Goal: Task Accomplishment & Management: Complete application form

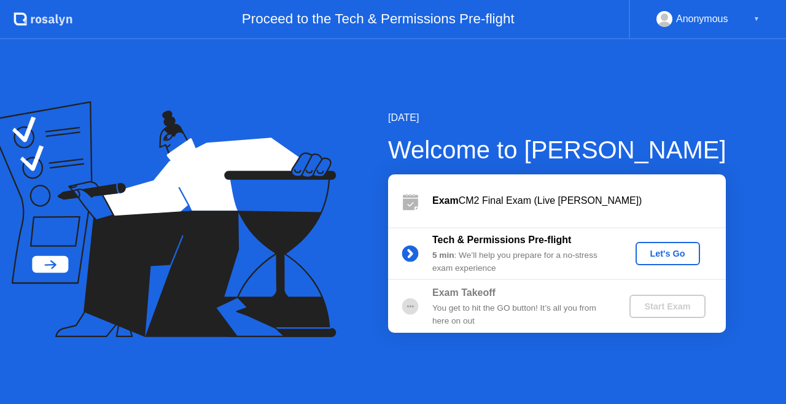
click at [663, 255] on div "Let's Go" at bounding box center [667, 254] width 55 height 10
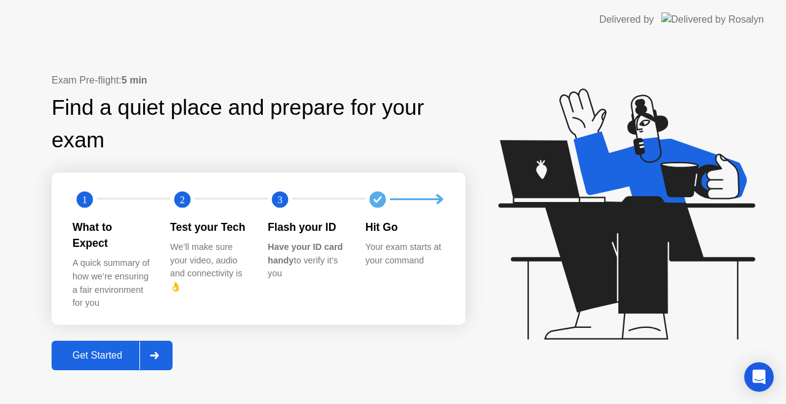
click at [117, 355] on button "Get Started" at bounding box center [112, 355] width 121 height 29
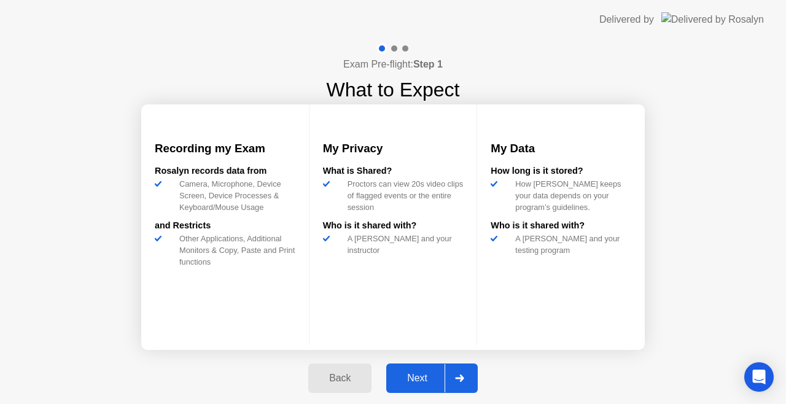
click at [420, 373] on div "Next" at bounding box center [417, 378] width 55 height 11
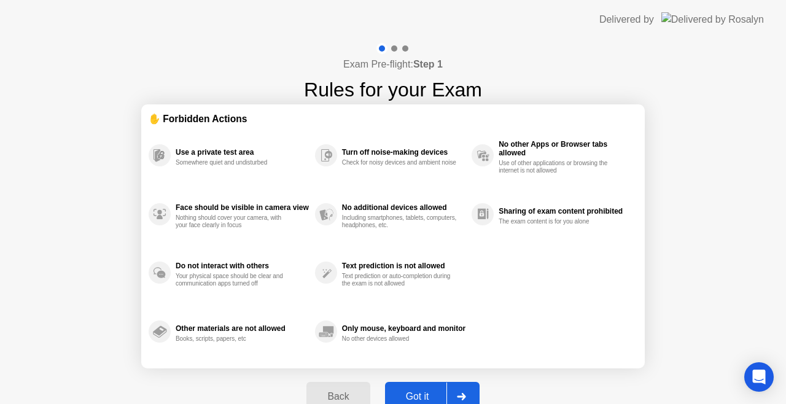
click at [424, 392] on div "Got it" at bounding box center [418, 396] width 58 height 11
select select "**********"
select select "*******"
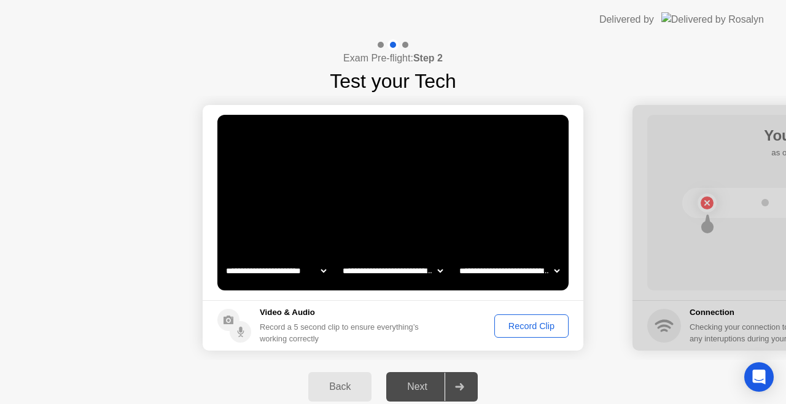
click at [529, 331] on div "Record Clip" at bounding box center [532, 326] width 66 height 10
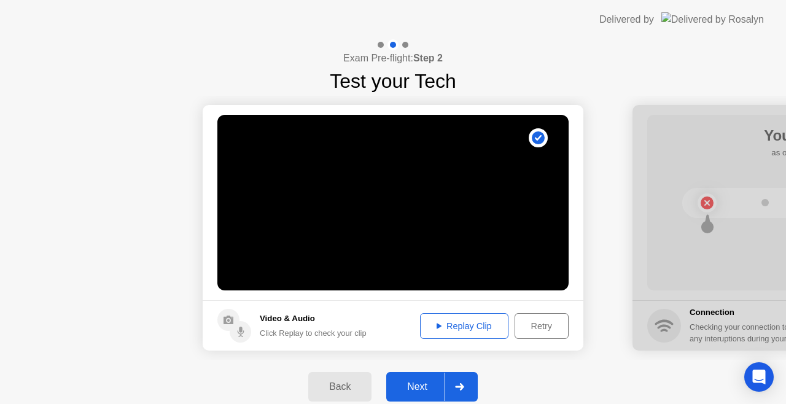
click at [421, 389] on div "Next" at bounding box center [417, 386] width 55 height 11
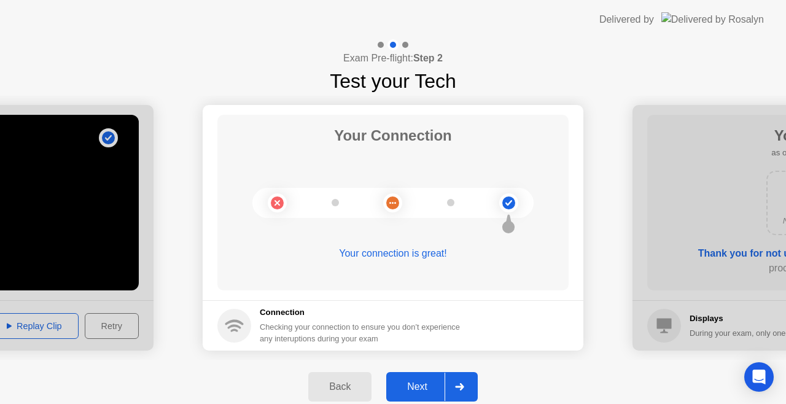
click at [421, 385] on div "Next" at bounding box center [417, 386] width 55 height 11
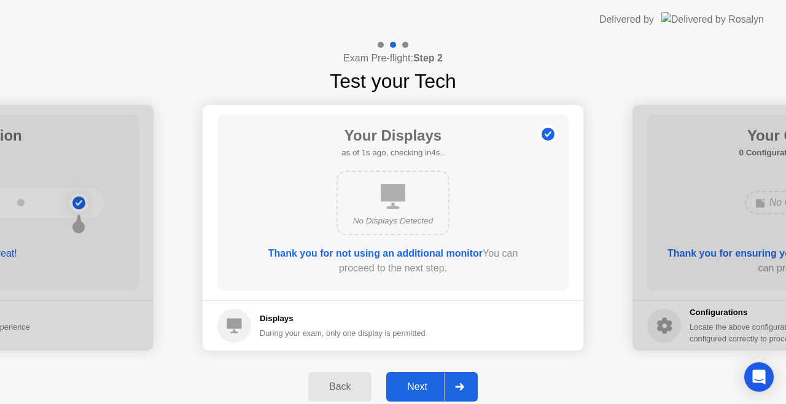
click at [424, 383] on div "Next" at bounding box center [417, 386] width 55 height 11
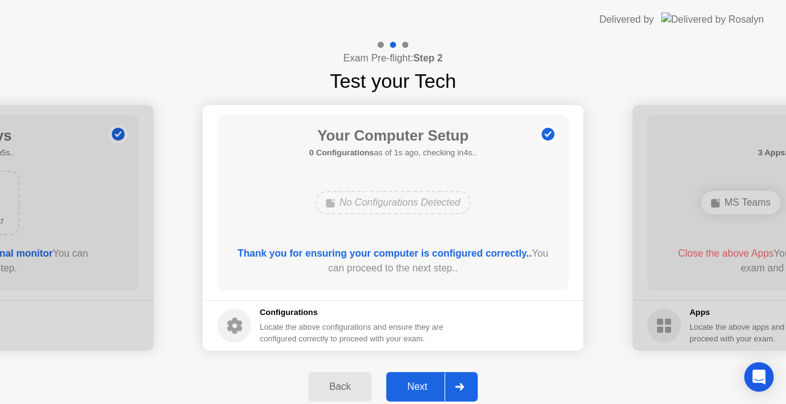
click at [421, 386] on div "Next" at bounding box center [417, 386] width 55 height 11
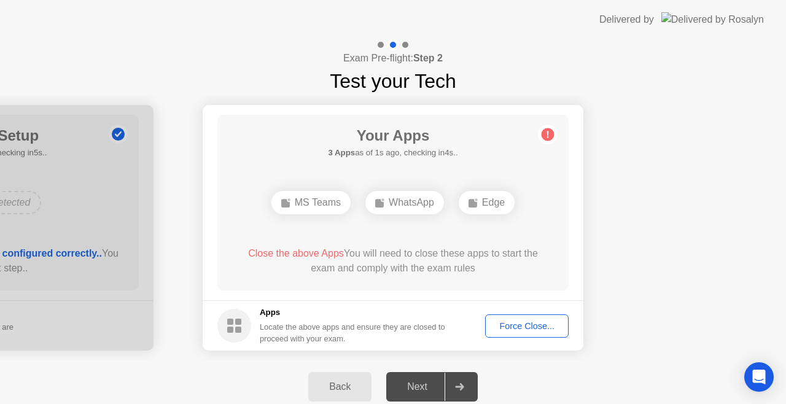
click at [534, 324] on div "Force Close..." at bounding box center [526, 326] width 75 height 10
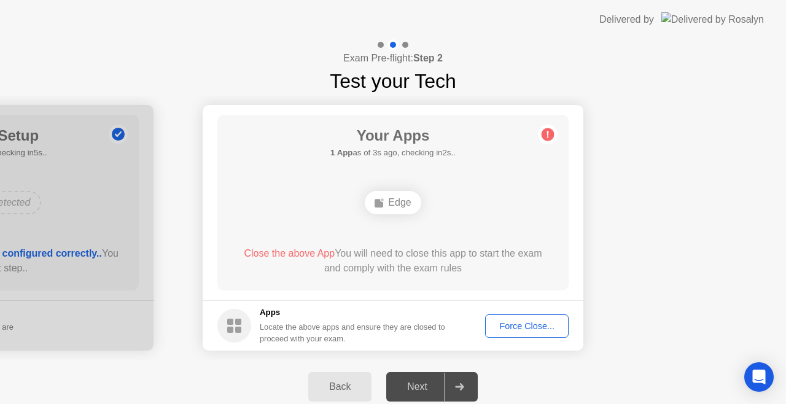
click at [529, 329] on div "Force Close..." at bounding box center [526, 326] width 75 height 10
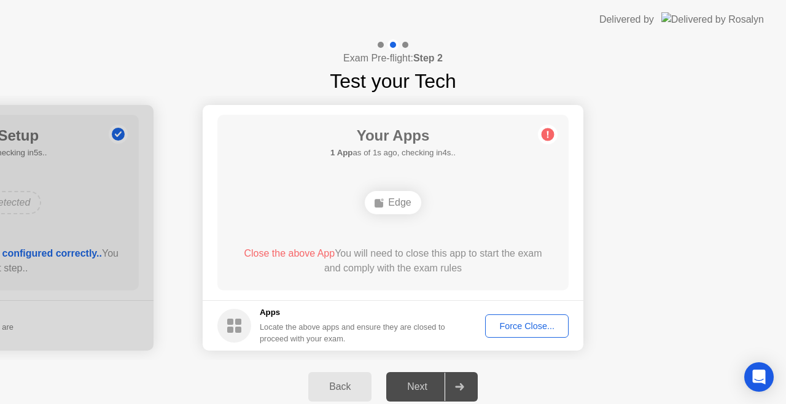
click at [520, 324] on div "Force Close..." at bounding box center [526, 326] width 75 height 10
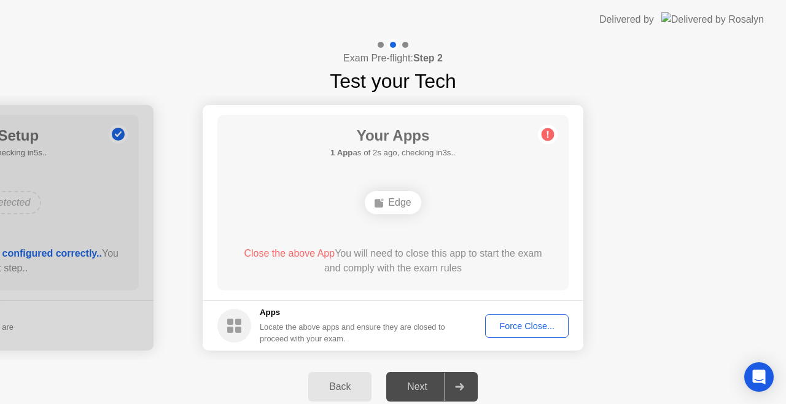
click at [611, 363] on div "Back Next" at bounding box center [393, 387] width 786 height 54
click at [538, 327] on div "Force Close..." at bounding box center [526, 326] width 75 height 10
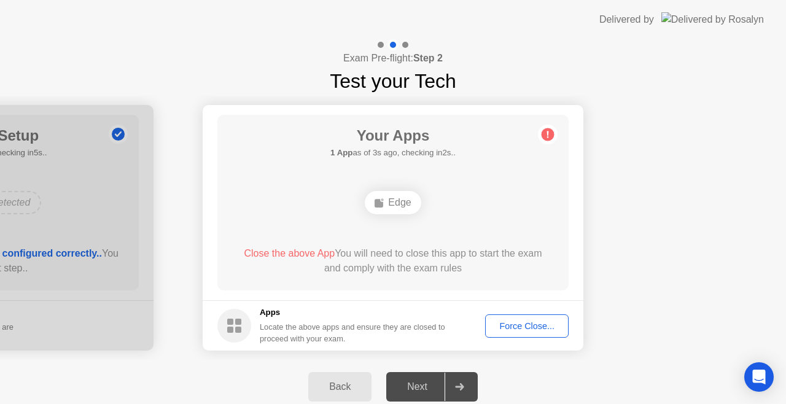
click at [532, 324] on div "Force Close..." at bounding box center [526, 326] width 75 height 10
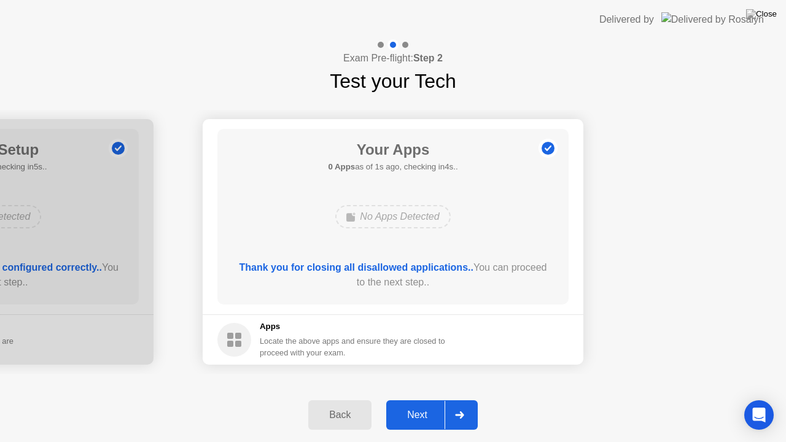
click at [417, 403] on div "Next" at bounding box center [417, 414] width 55 height 11
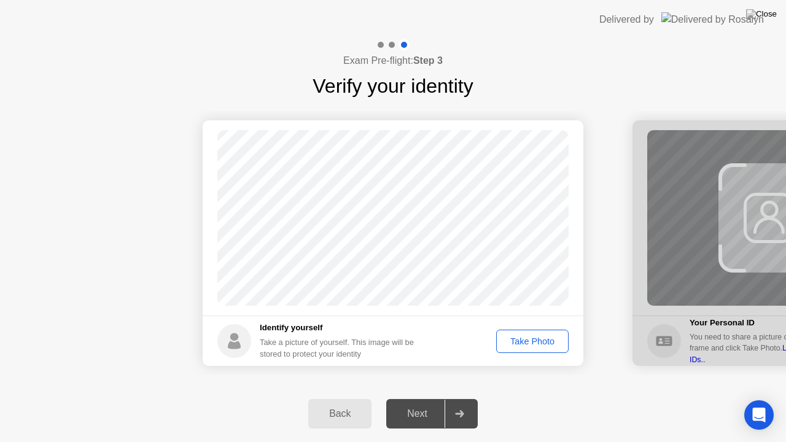
click at [530, 343] on div "Take Photo" at bounding box center [532, 341] width 64 height 10
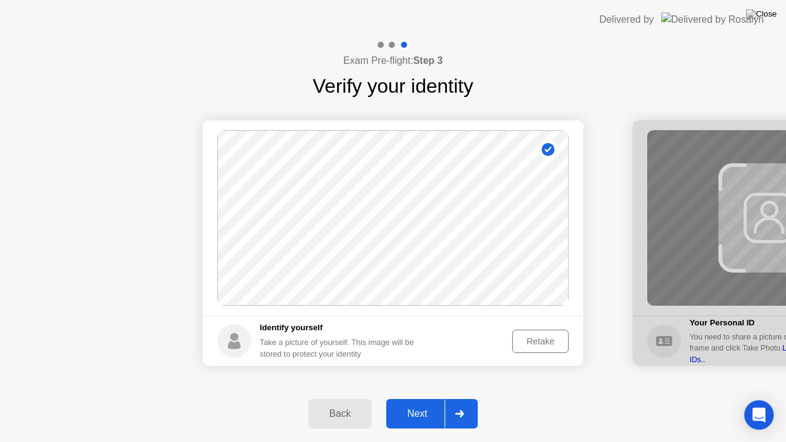
click at [549, 336] on div "Retake" at bounding box center [540, 341] width 48 height 10
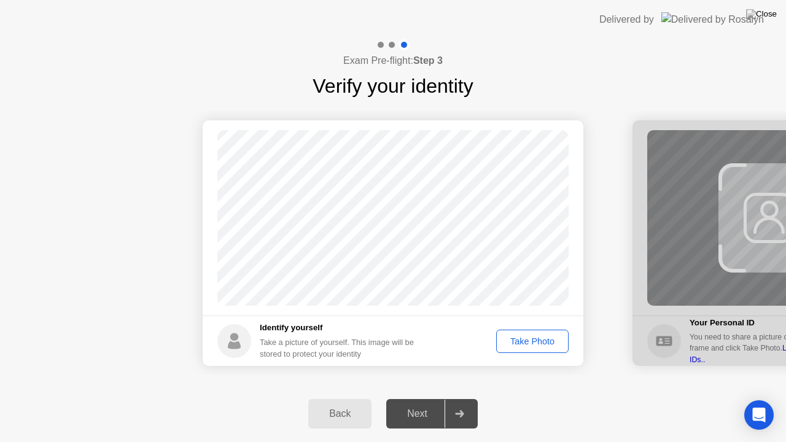
click at [534, 343] on div "Take Photo" at bounding box center [532, 341] width 64 height 10
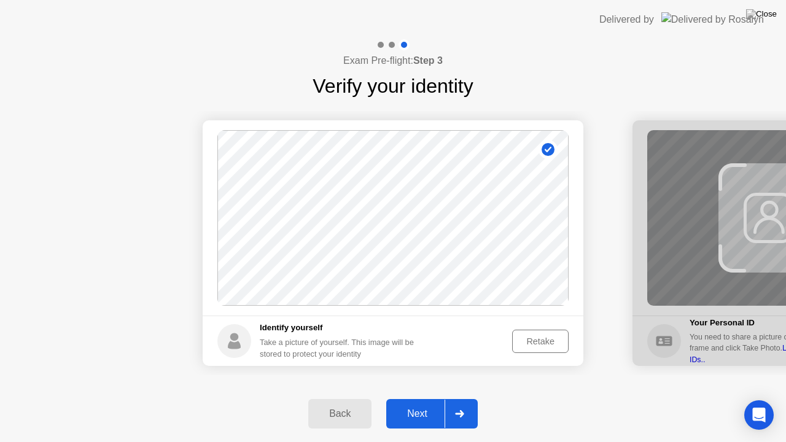
click at [422, 403] on div "Next" at bounding box center [417, 413] width 55 height 11
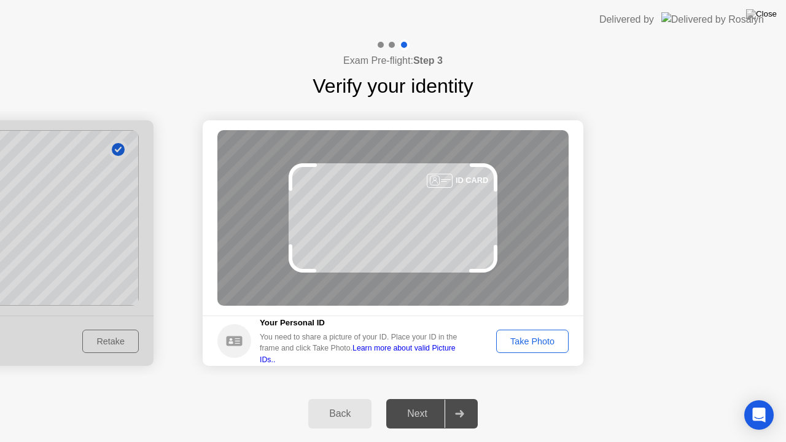
click at [518, 341] on div "Take Photo" at bounding box center [532, 341] width 64 height 10
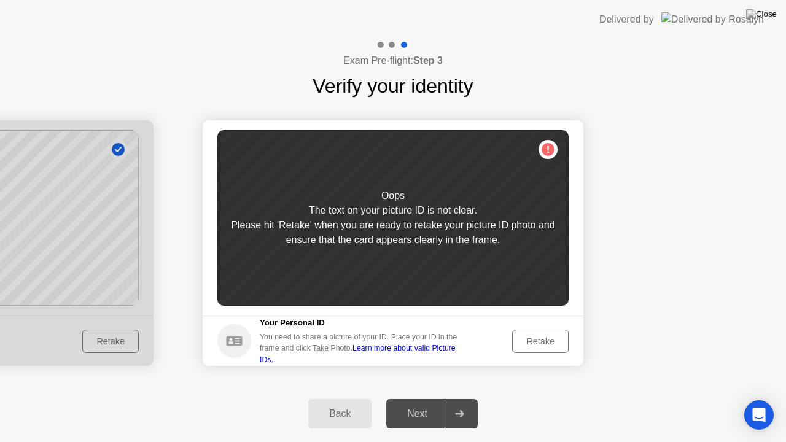
click at [523, 343] on div "Retake" at bounding box center [540, 341] width 48 height 10
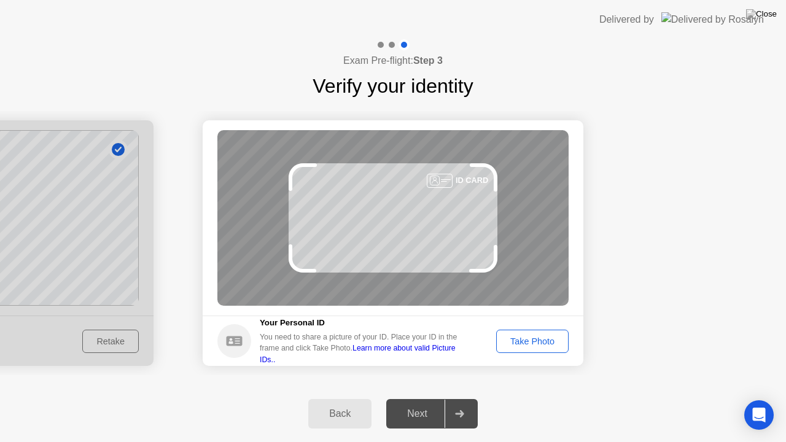
click at [519, 344] on div "Take Photo" at bounding box center [532, 341] width 64 height 10
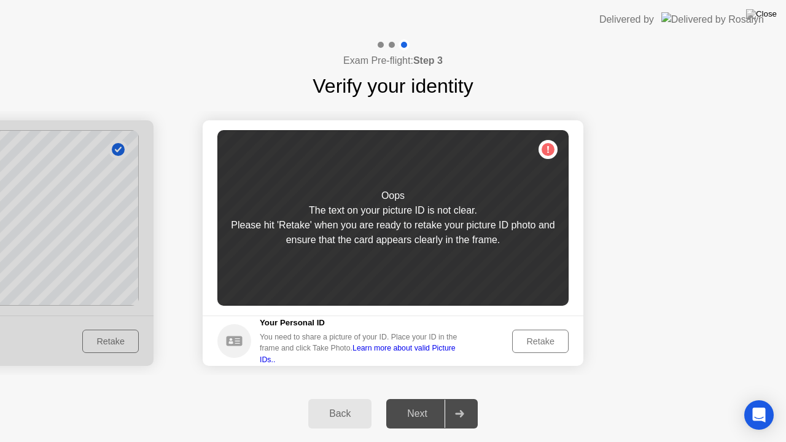
click at [519, 344] on div "Retake" at bounding box center [540, 341] width 48 height 10
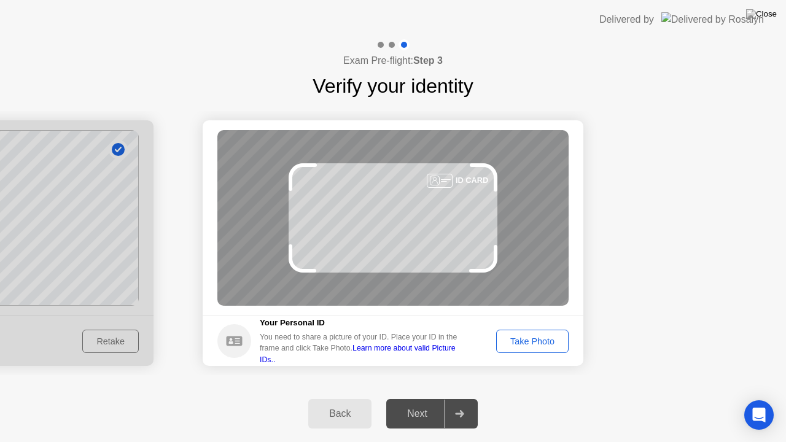
click at [519, 344] on div "Take Photo" at bounding box center [532, 341] width 64 height 10
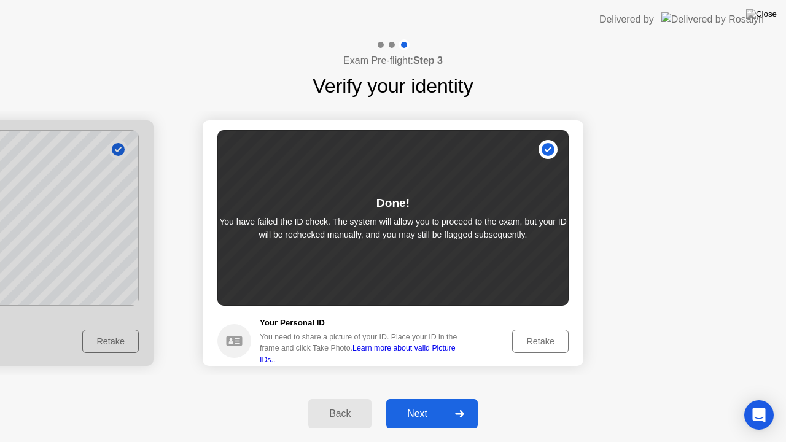
click at [412, 403] on div "Next" at bounding box center [417, 413] width 55 height 11
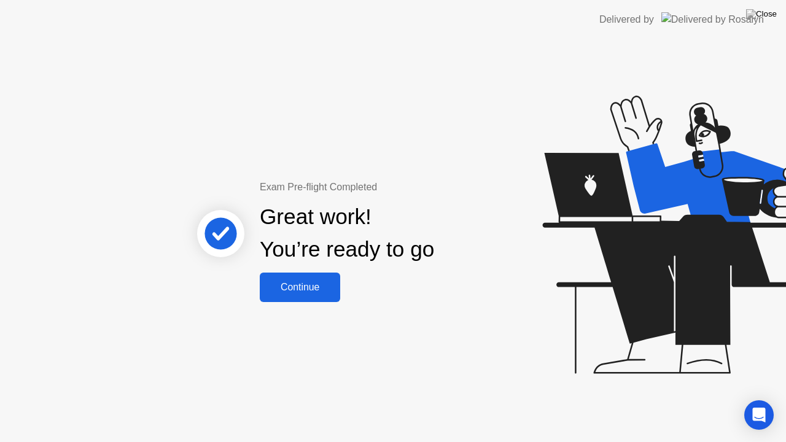
click at [300, 288] on div "Continue" at bounding box center [299, 287] width 73 height 11
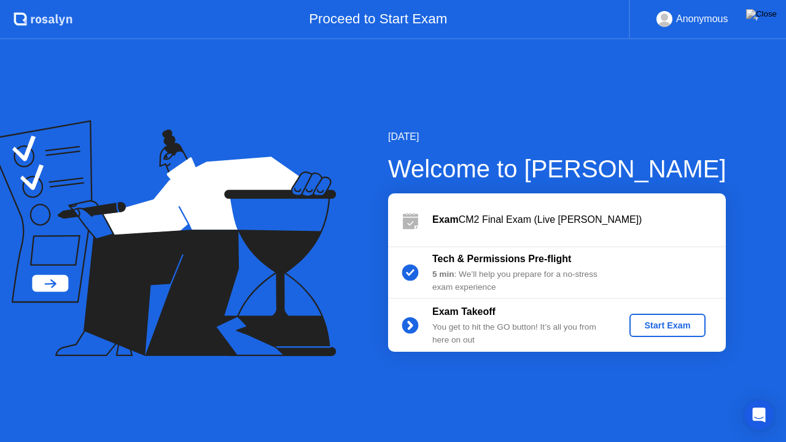
click at [667, 328] on div "Start Exam" at bounding box center [667, 325] width 66 height 10
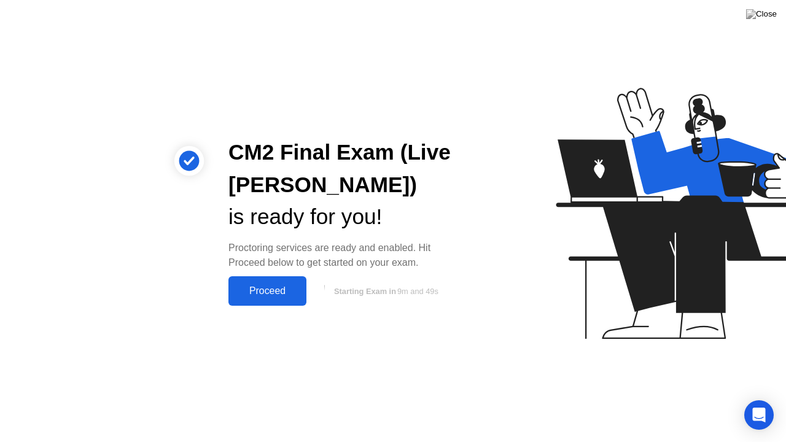
click at [268, 292] on div "Proceed" at bounding box center [267, 290] width 71 height 11
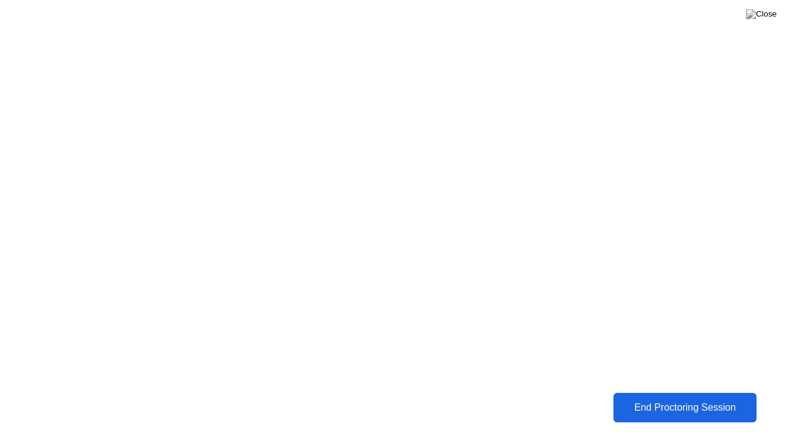
click at [684, 403] on button "End Proctoring Session" at bounding box center [684, 407] width 143 height 29
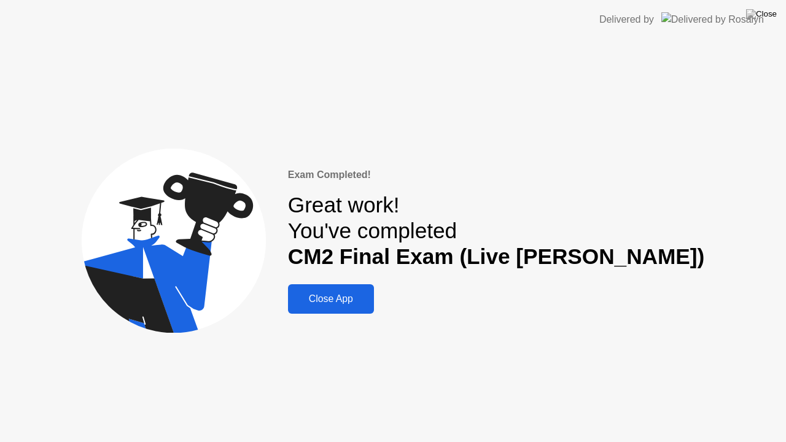
click at [370, 300] on div "Close App" at bounding box center [331, 298] width 79 height 11
